Goal: Task Accomplishment & Management: Complete application form

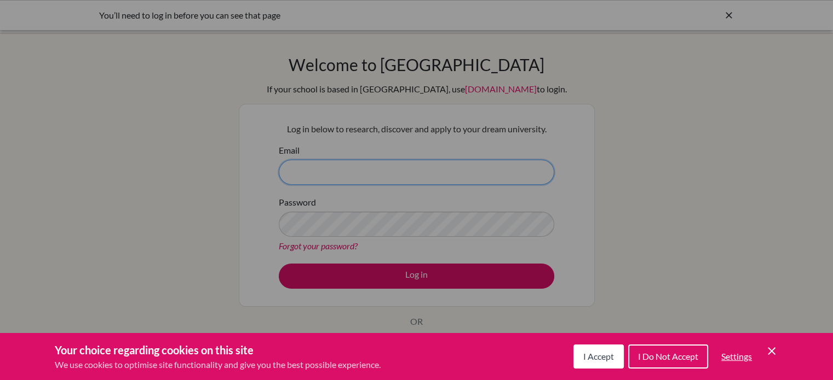
type input "m_drienvargas@ofs.edu.sg"
click at [594, 359] on span "I Accept" at bounding box center [598, 356] width 31 height 10
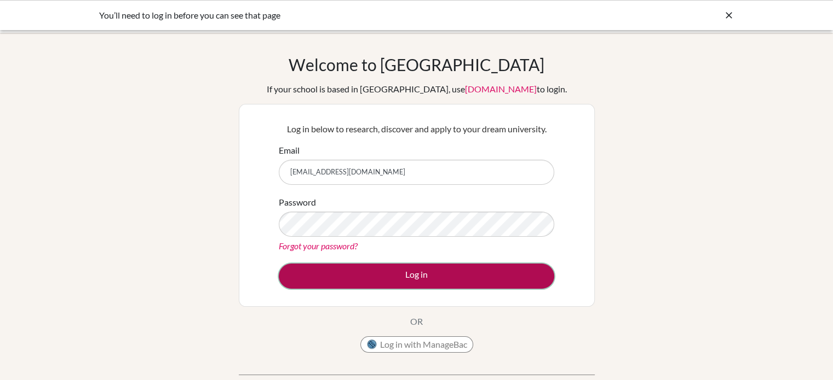
click at [399, 278] on button "Log in" at bounding box center [416, 276] width 275 height 25
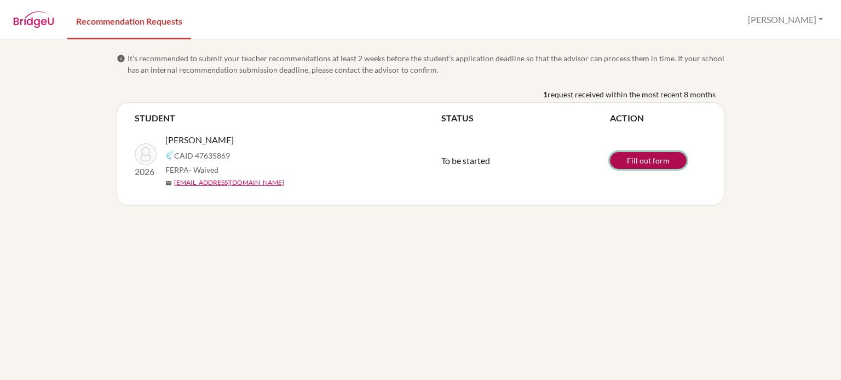
click at [657, 158] on link "Fill out form" at bounding box center [648, 160] width 77 height 17
